Goal: Task Accomplishment & Management: Manage account settings

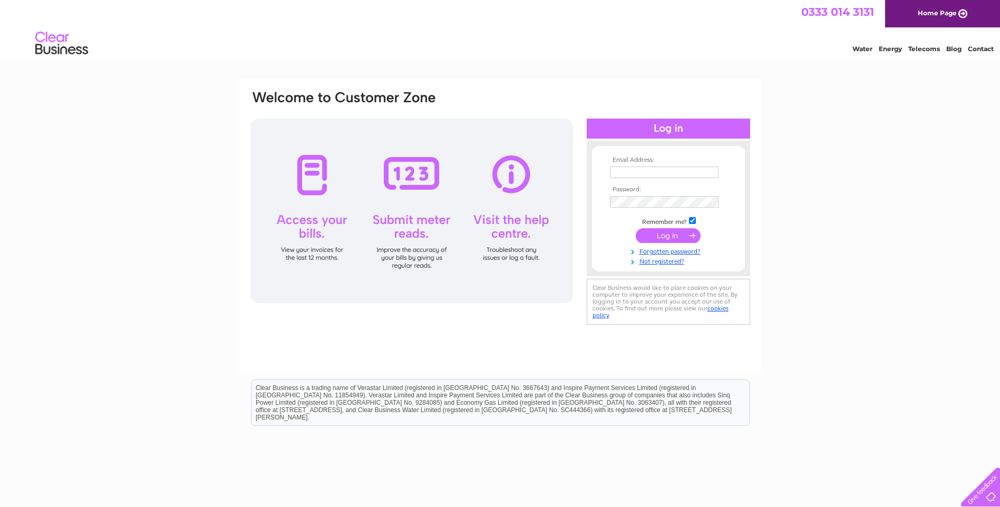
type input "accounts@sixbynico.co.uk"
click at [670, 238] on input "submit" at bounding box center [668, 235] width 65 height 15
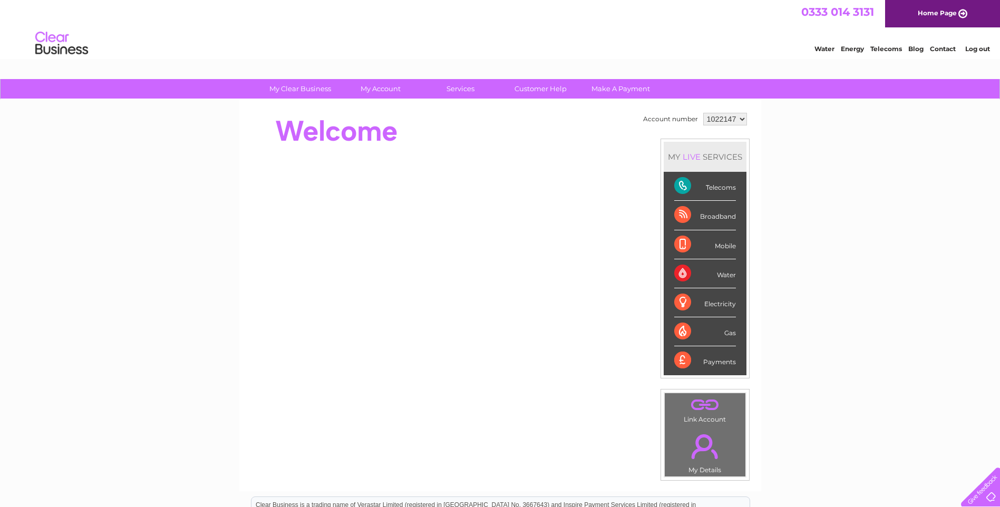
click at [732, 120] on select "1022147 1148611" at bounding box center [725, 119] width 44 height 13
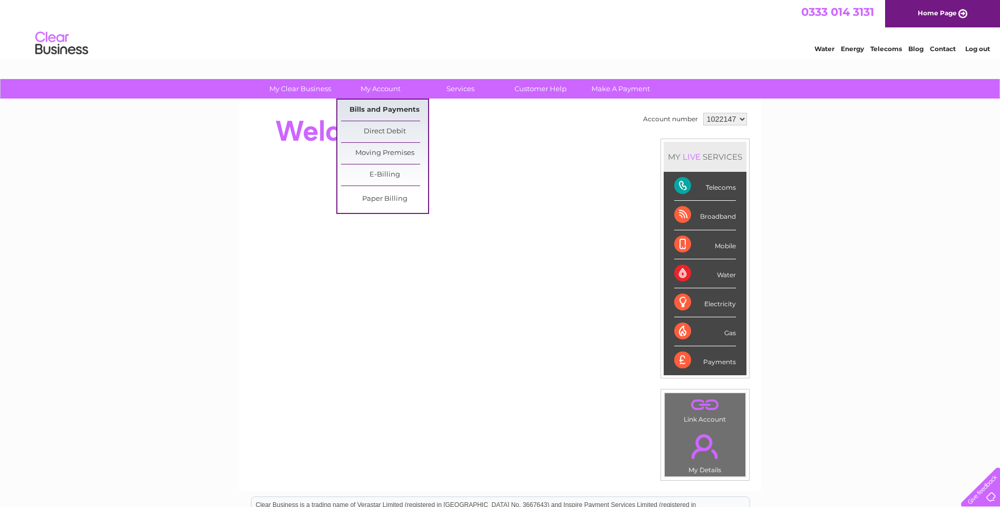
click at [394, 113] on link "Bills and Payments" at bounding box center [384, 110] width 87 height 21
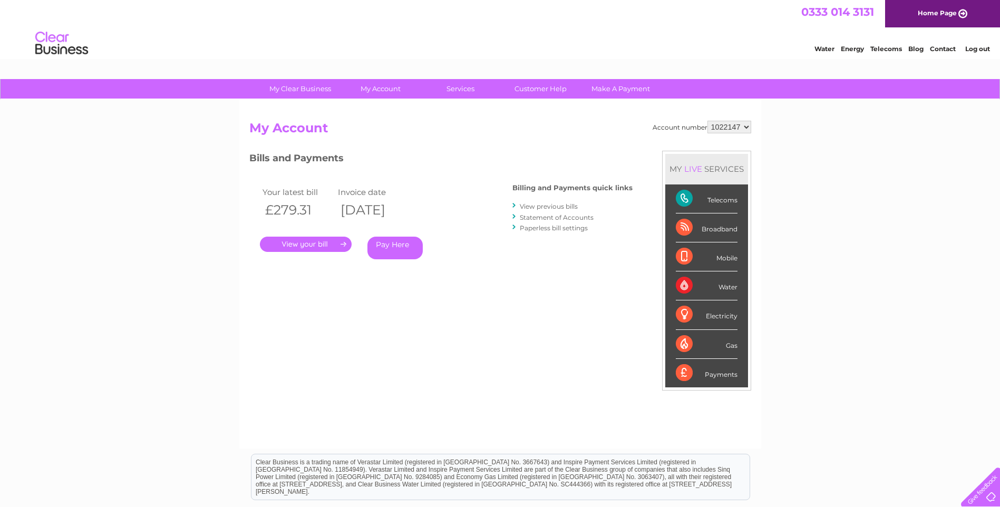
click at [744, 125] on select "1022147 1148611" at bounding box center [730, 127] width 44 height 13
select select "1148611"
click at [708, 121] on select "1022147 1148611" at bounding box center [730, 127] width 44 height 13
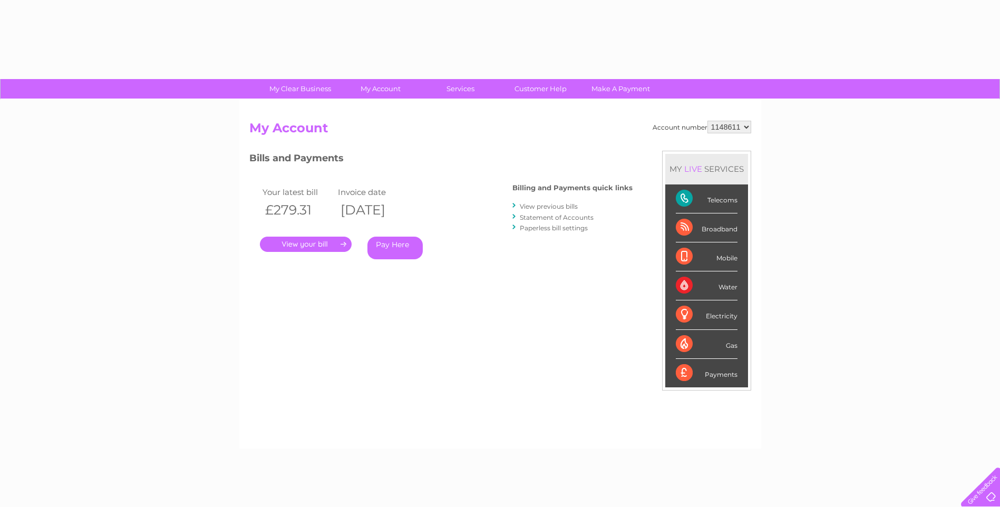
select select "1148611"
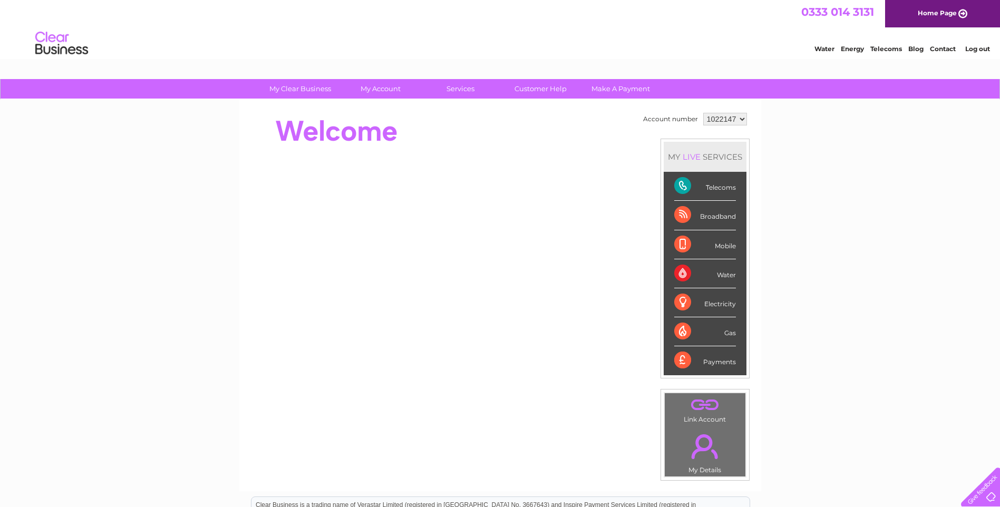
click at [718, 111] on td "1022147 1148611" at bounding box center [725, 119] width 49 height 18
click at [726, 124] on select "1022147 1148611" at bounding box center [725, 119] width 44 height 13
select select "1148611"
click at [703, 113] on select "1022147 1148611" at bounding box center [725, 119] width 44 height 13
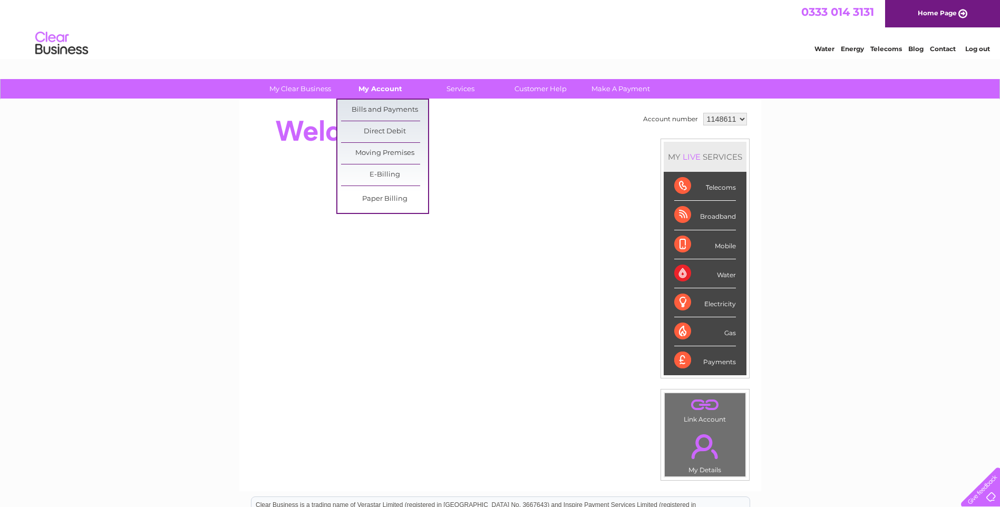
click at [391, 86] on link "My Account" at bounding box center [380, 89] width 87 height 20
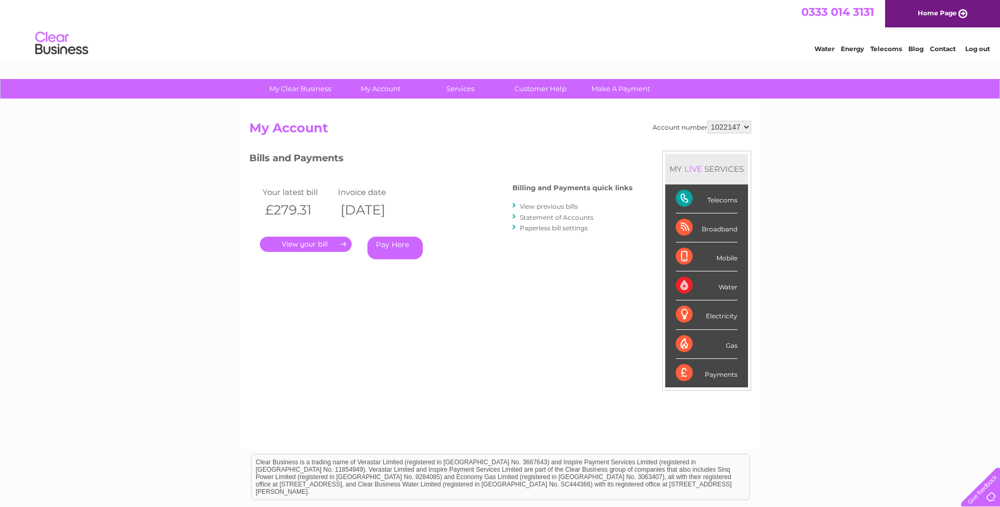
click at [719, 130] on select "1022147 1148611" at bounding box center [730, 127] width 44 height 13
select select "1148611"
click at [708, 121] on select "1022147 1148611" at bounding box center [730, 127] width 44 height 13
click at [90, 39] on div "Water Energy Telecoms Blog Contact Log out" at bounding box center [500, 44] width 1000 height 34
click at [70, 48] on img at bounding box center [62, 43] width 54 height 32
